Goal: Find specific page/section: Find specific page/section

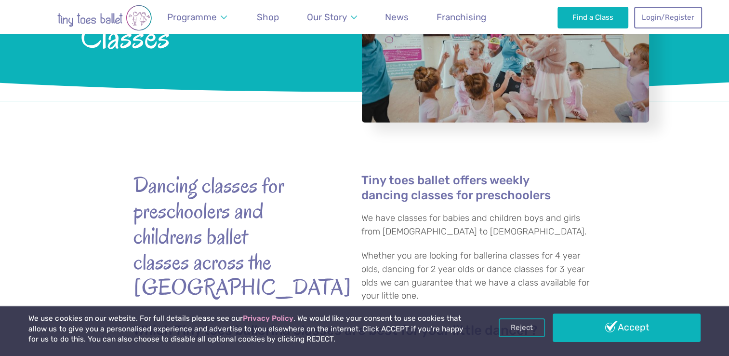
scroll to position [145, 0]
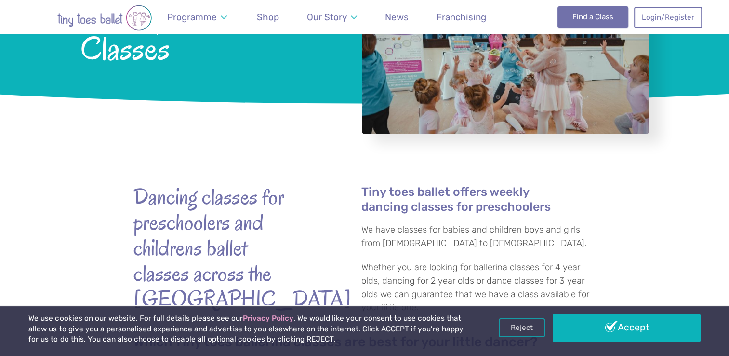
click at [579, 17] on link "Find a Class" at bounding box center [593, 16] width 71 height 21
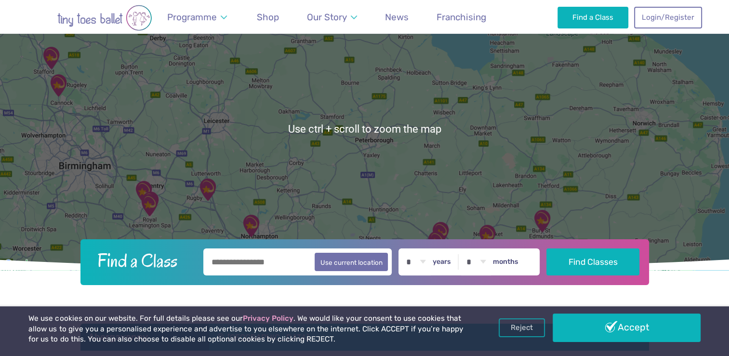
scroll to position [73, 0]
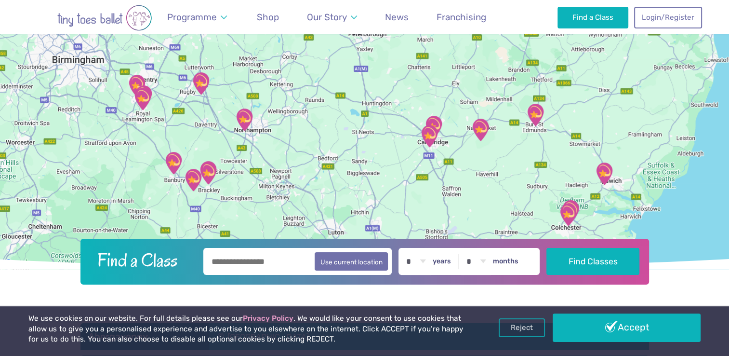
drag, startPoint x: 495, startPoint y: 190, endPoint x: 488, endPoint y: 82, distance: 108.1
click at [488, 82] on div at bounding box center [364, 128] width 729 height 283
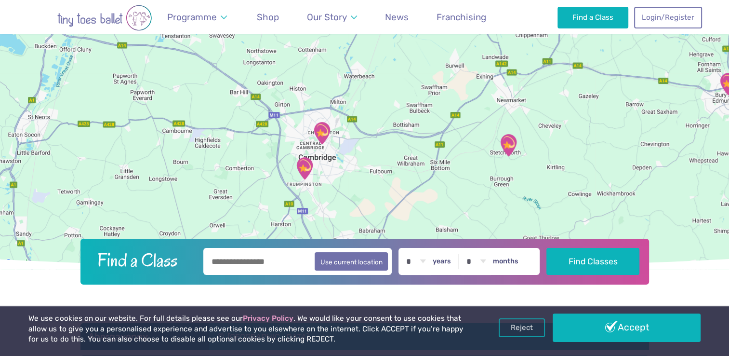
click at [507, 142] on img "Ellesmere Centre Suffolk" at bounding box center [508, 145] width 24 height 24
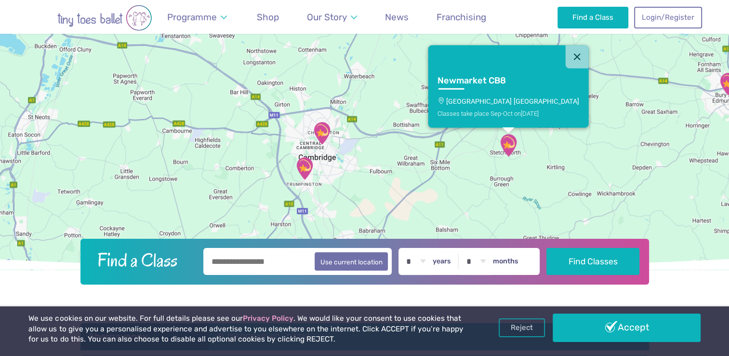
click at [502, 101] on p "Ellesmere Centre Suffolk" at bounding box center [509, 101] width 142 height 8
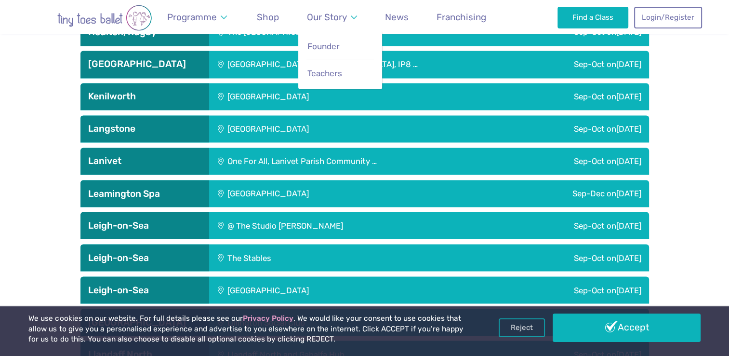
scroll to position [1632, 0]
